Goal: Check status

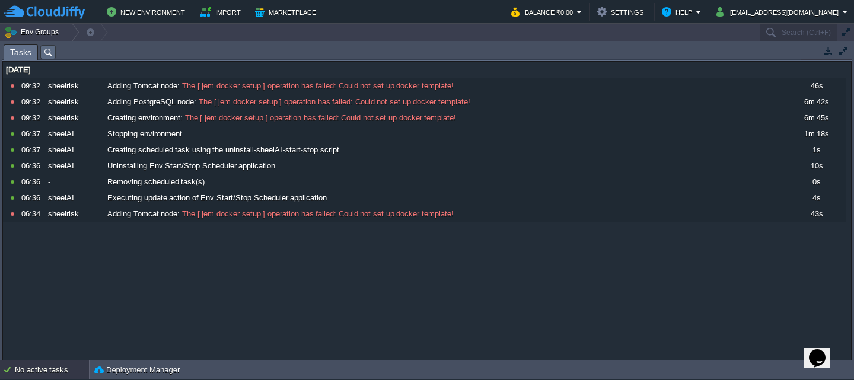
click at [22, 367] on div "No active tasks" at bounding box center [52, 370] width 74 height 19
